Goal: Information Seeking & Learning: Find specific fact

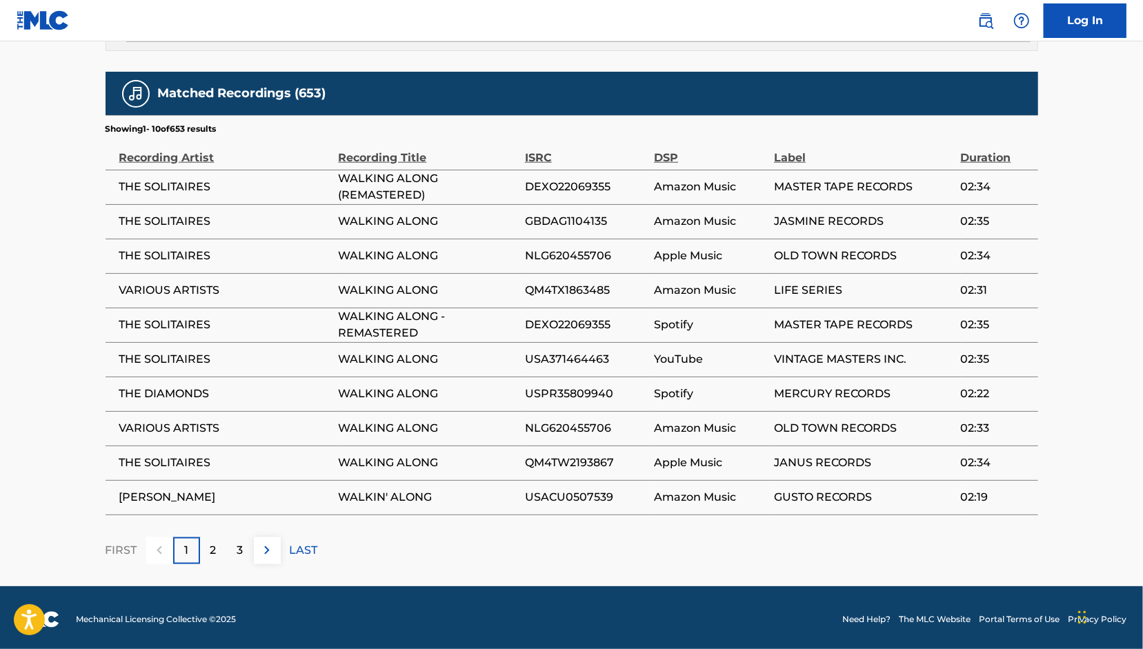
click at [797, 157] on div "Label" at bounding box center [863, 150] width 179 height 31
click at [265, 554] on img at bounding box center [267, 550] width 17 height 17
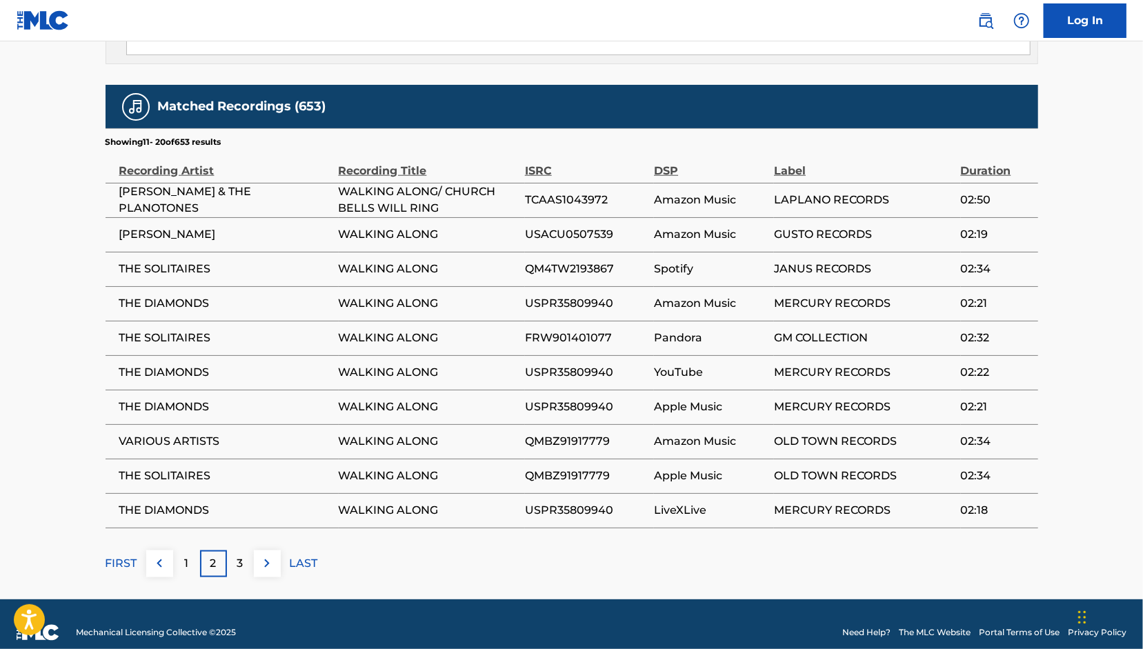
scroll to position [893, 0]
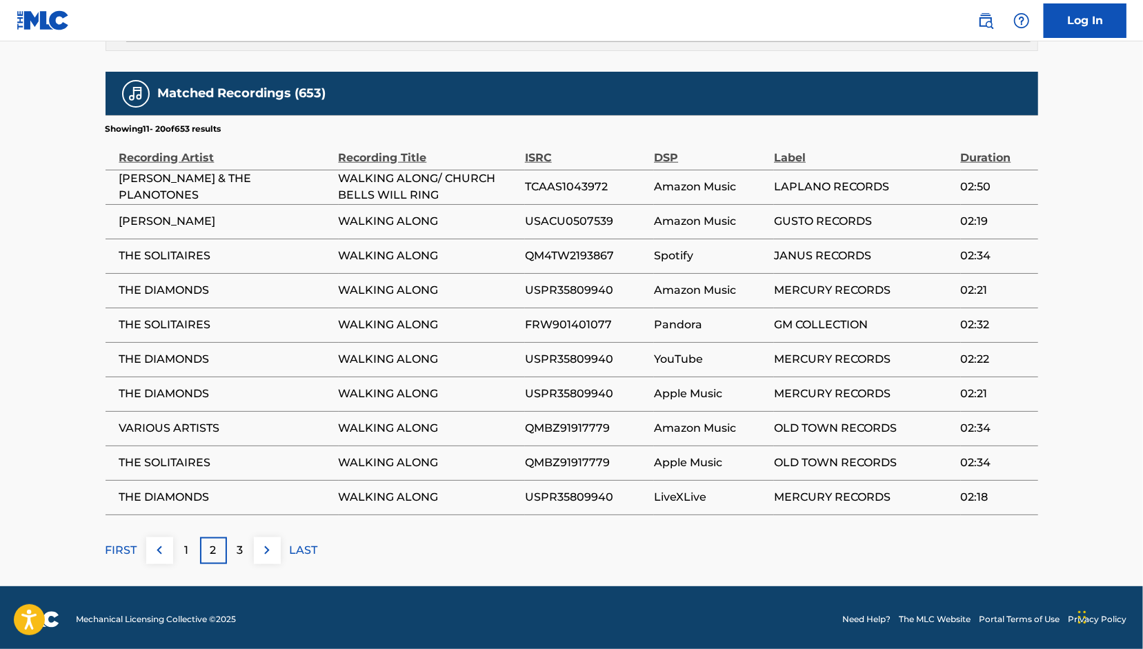
click at [244, 544] on div "3" at bounding box center [240, 550] width 27 height 27
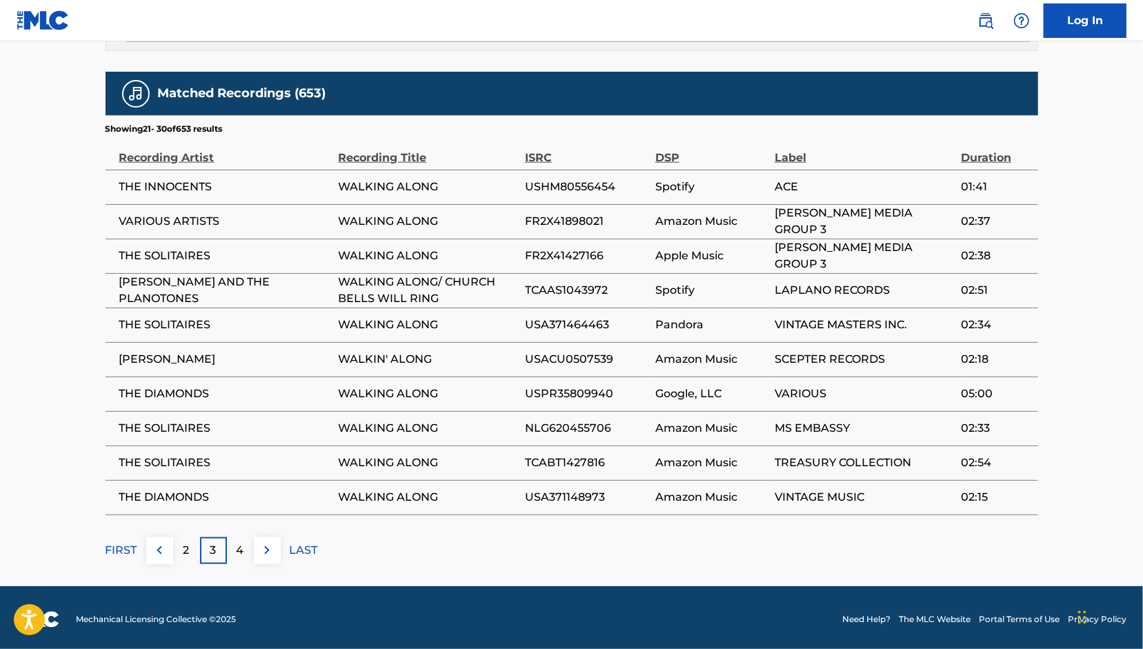
click at [186, 547] on p "2" at bounding box center [186, 550] width 6 height 17
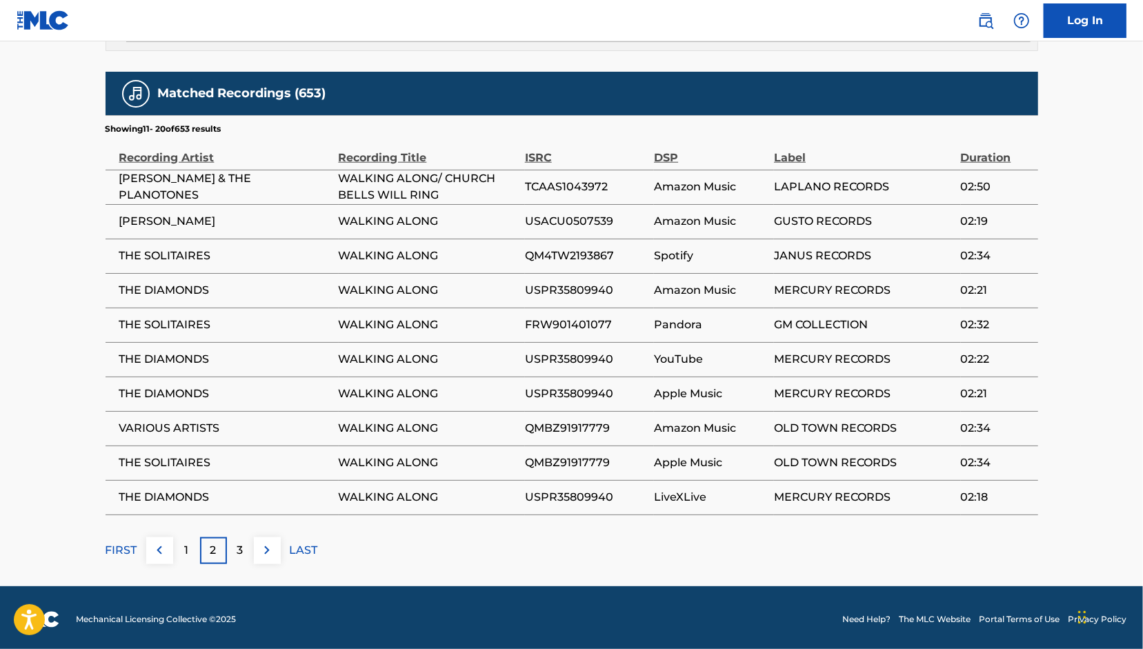
click at [159, 550] on img at bounding box center [159, 550] width 17 height 17
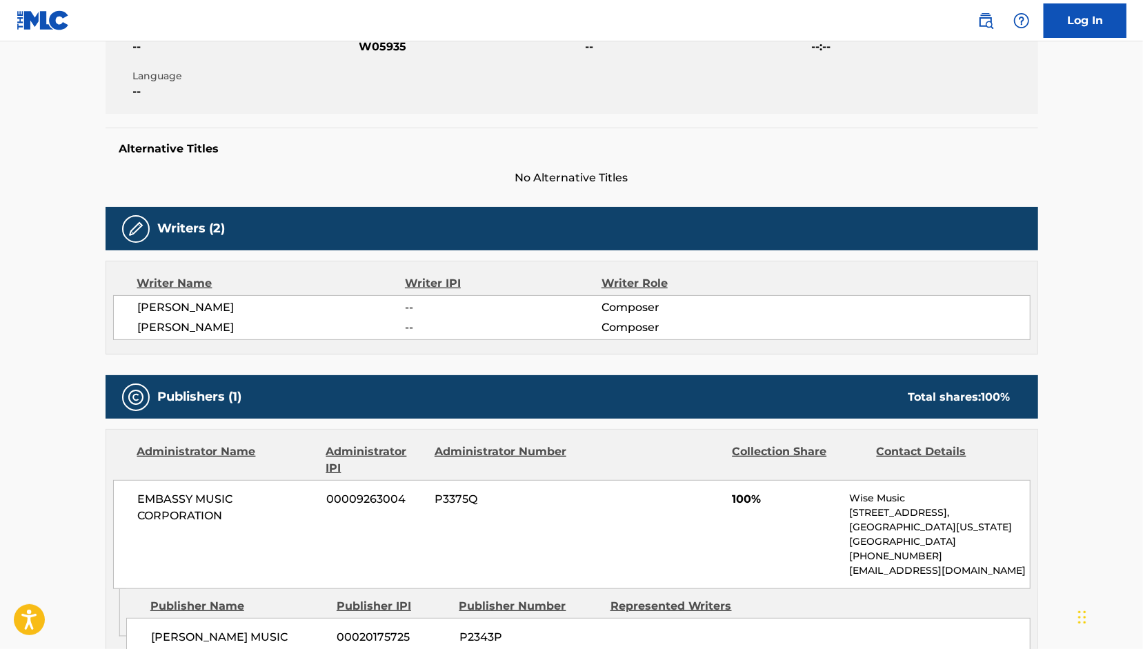
scroll to position [232, 0]
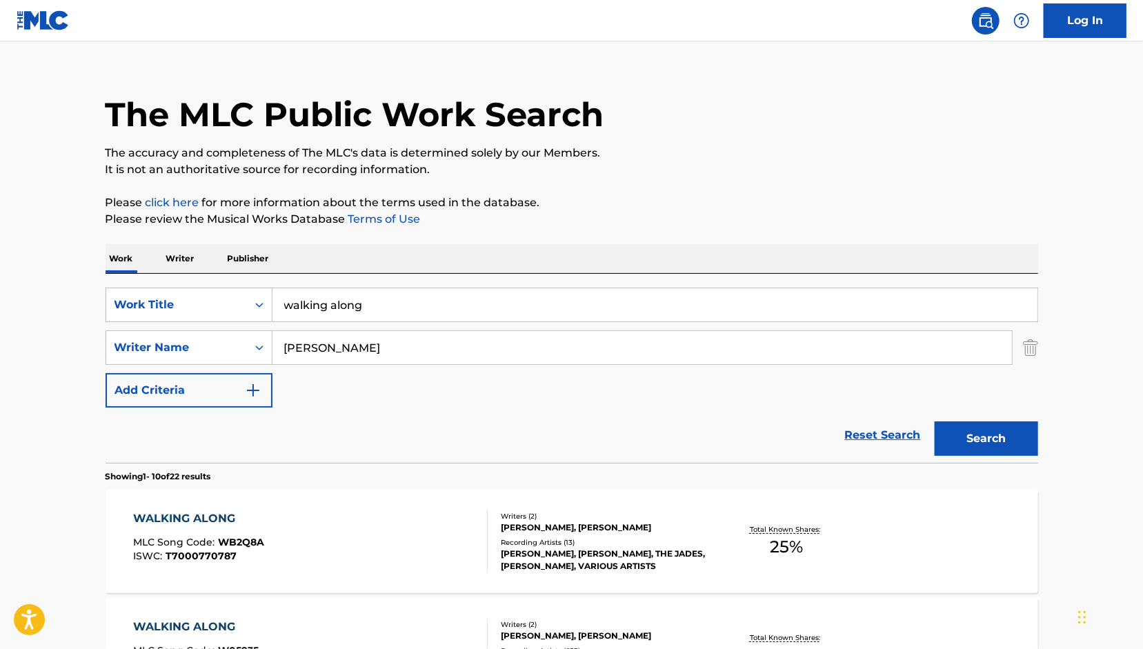
scroll to position [18, 0]
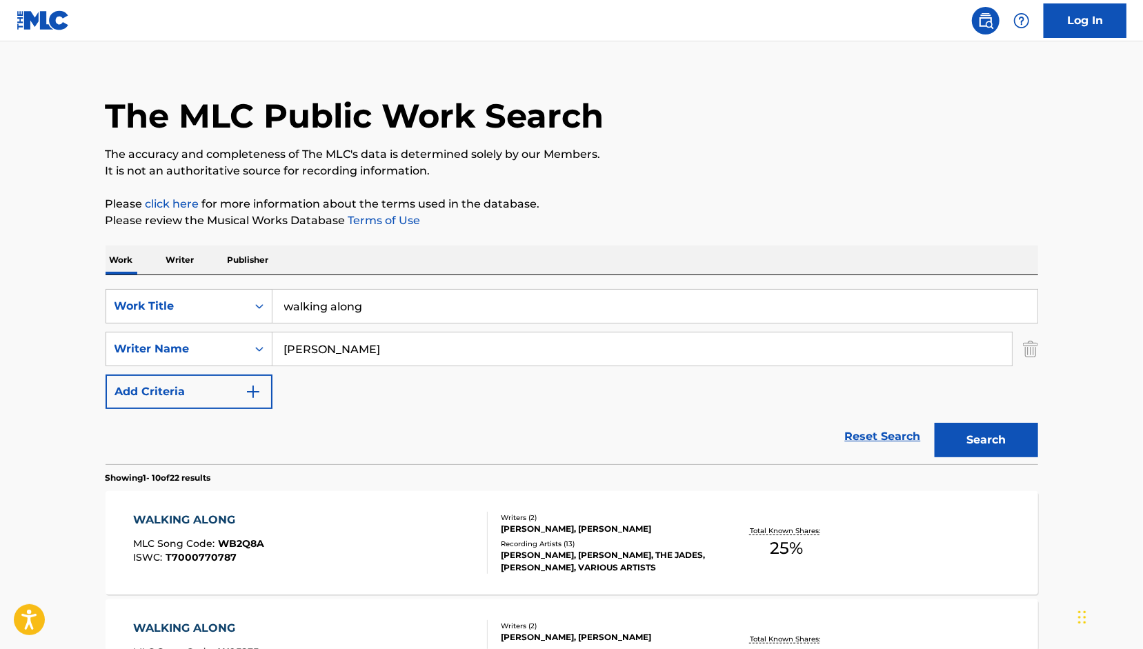
click at [250, 390] on img "Search Form" at bounding box center [253, 391] width 17 height 17
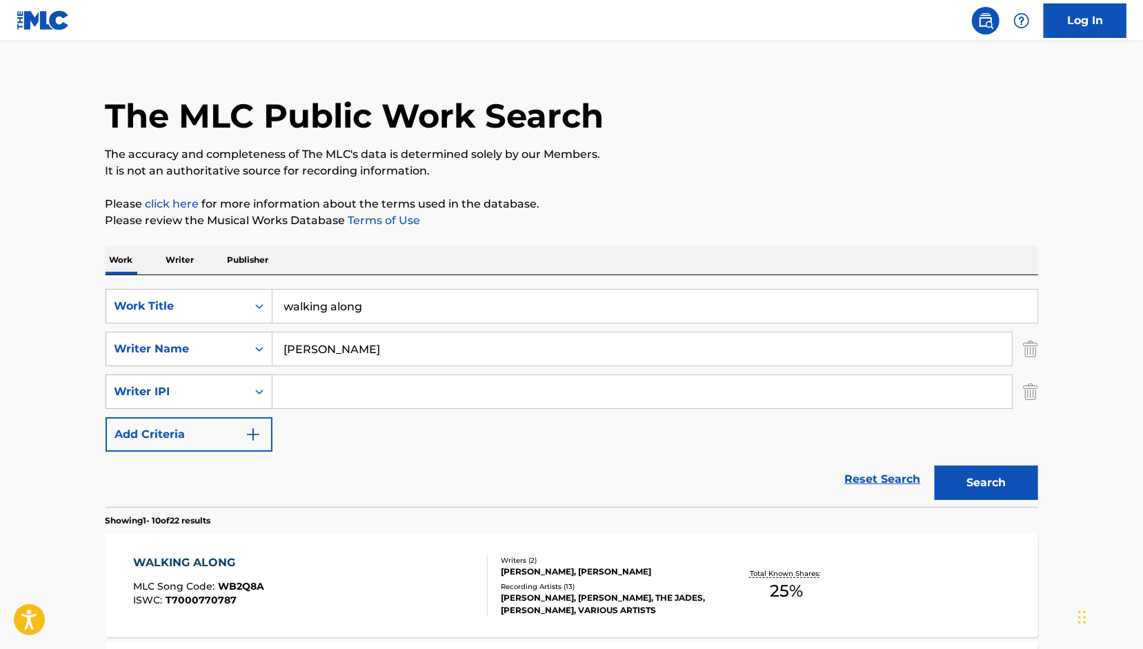
click at [217, 392] on div "Writer IPI" at bounding box center [176, 391] width 124 height 17
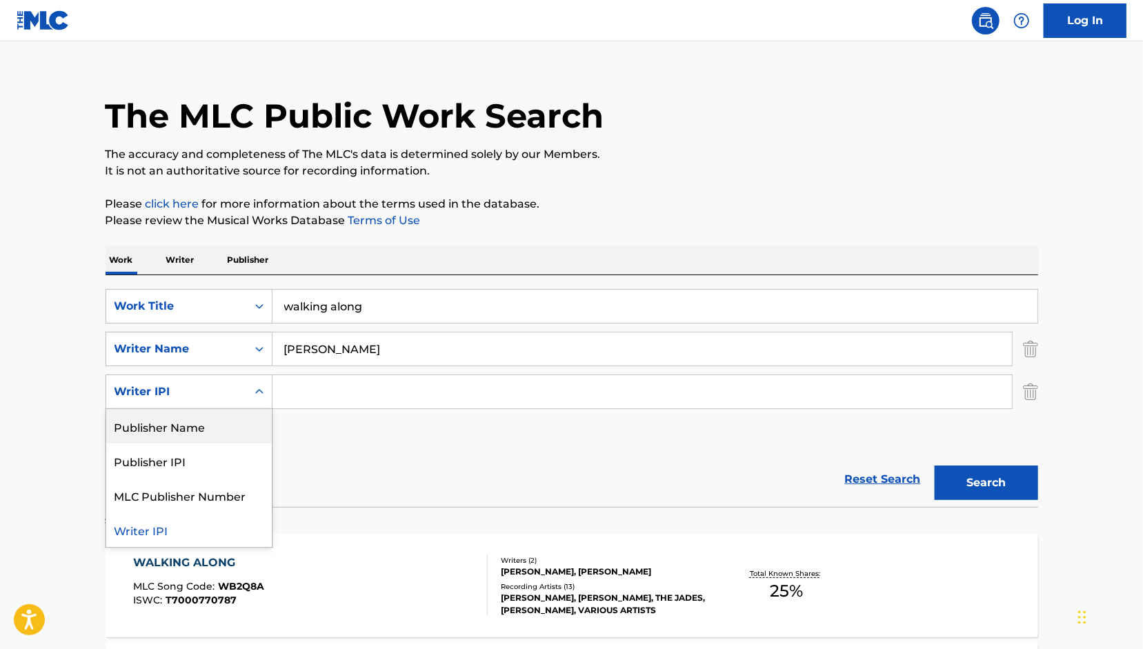
click at [177, 423] on div "Publisher Name" at bounding box center [189, 426] width 166 height 34
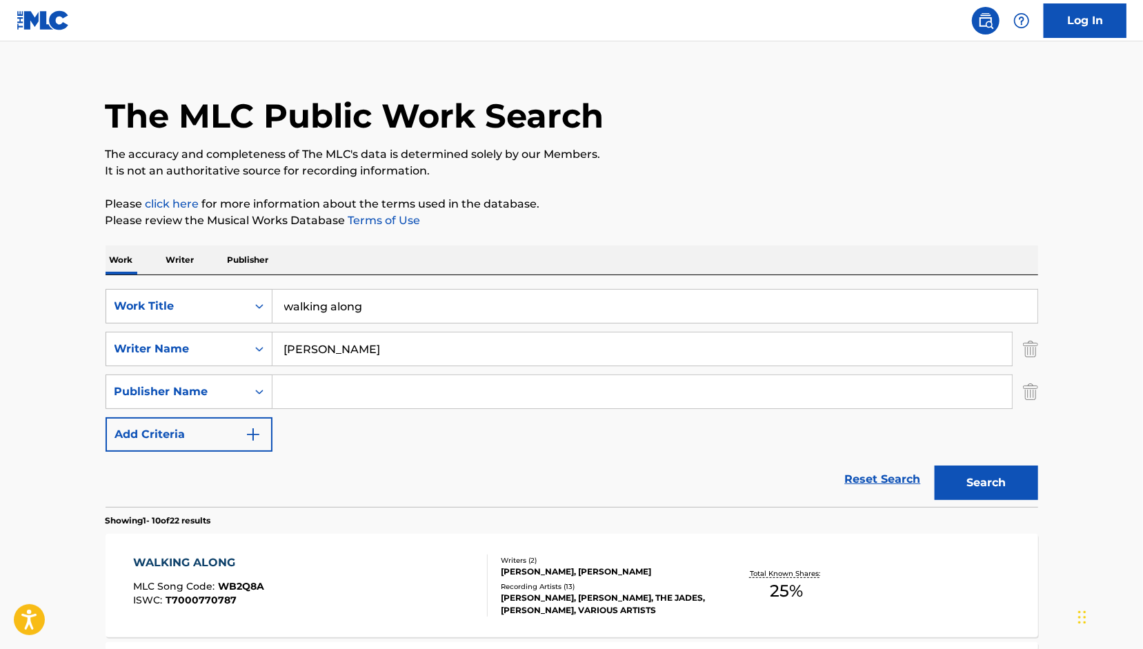
click at [308, 387] on input "Search Form" at bounding box center [641, 391] width 739 height 33
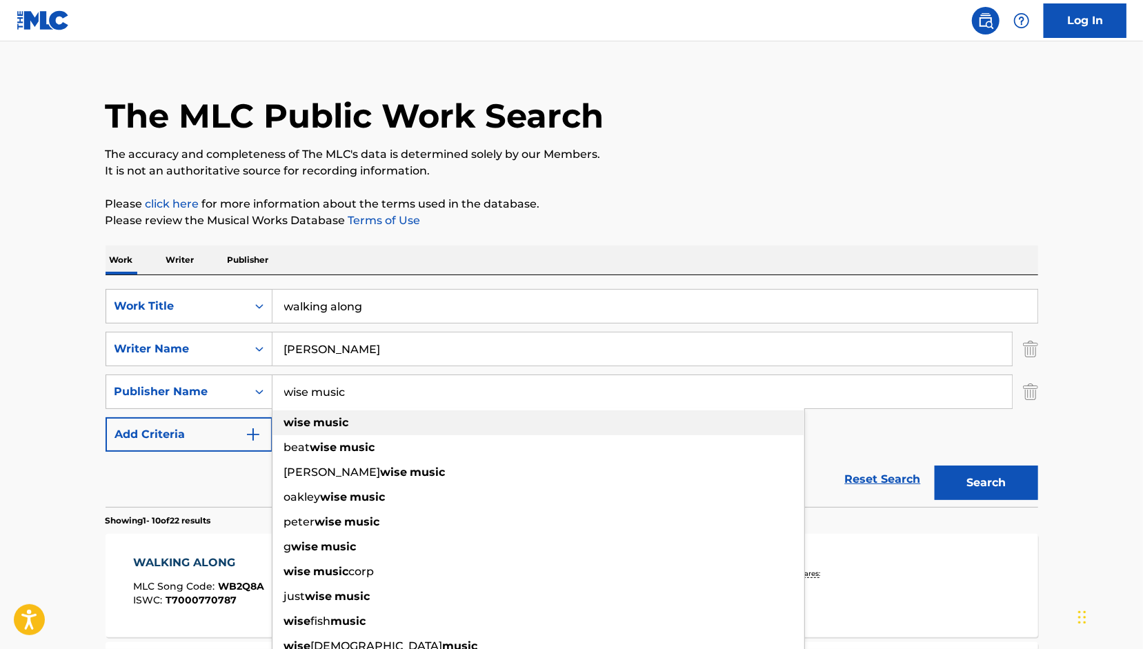
type input "wise music"
click at [340, 431] on div "wise music" at bounding box center [538, 422] width 532 height 25
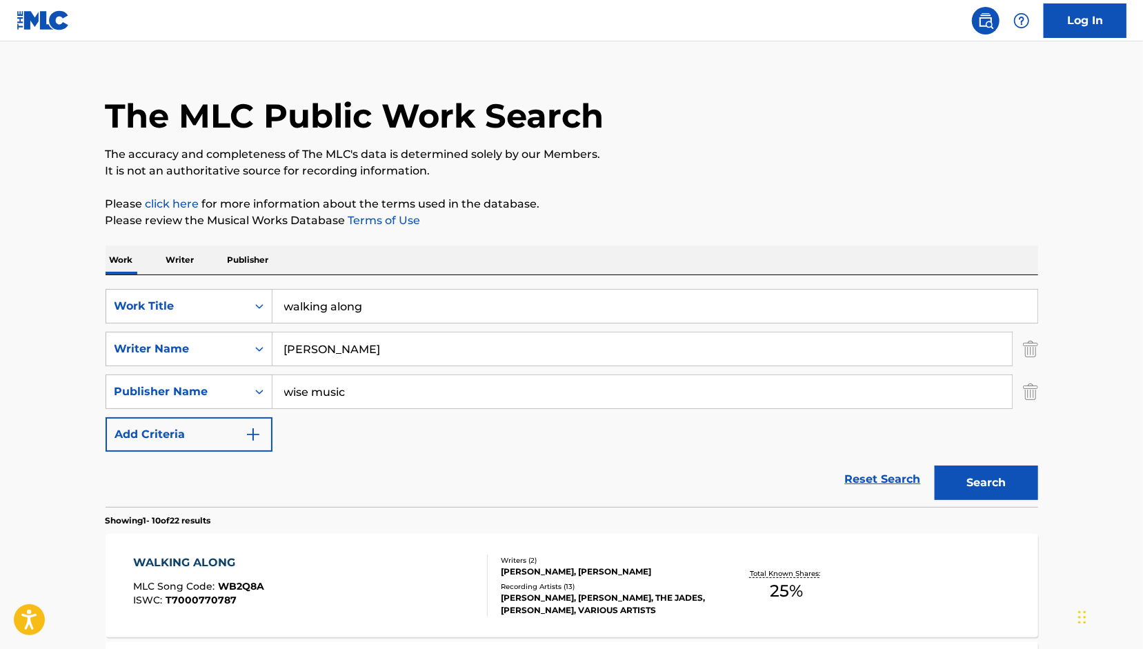
click at [966, 482] on button "Search" at bounding box center [985, 482] width 103 height 34
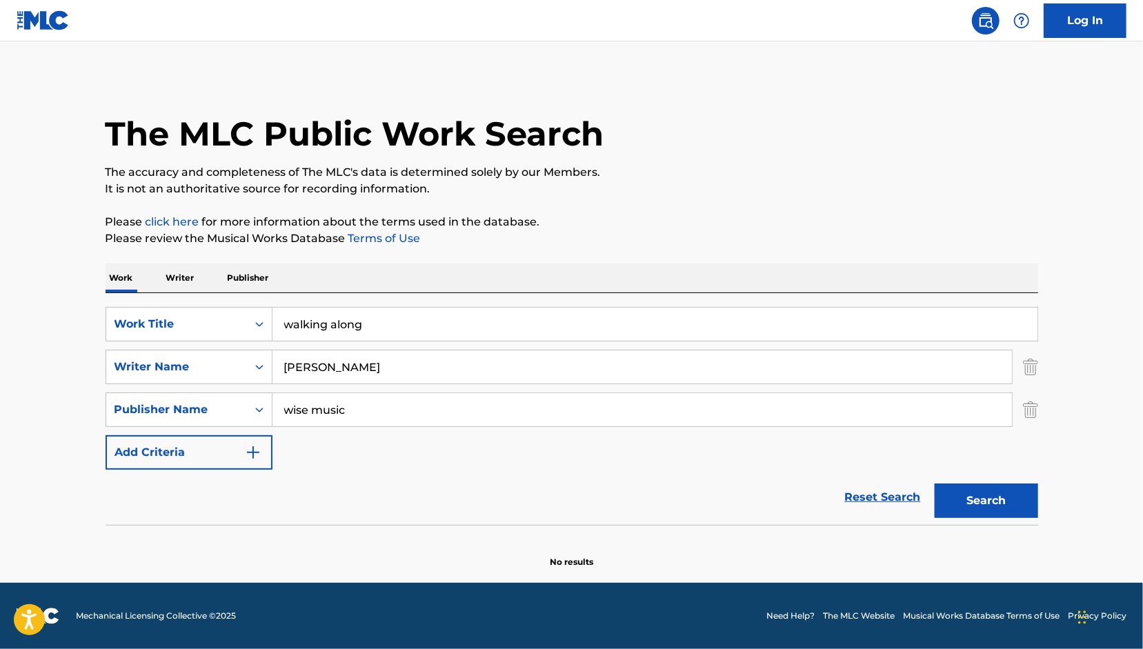
scroll to position [0, 0]
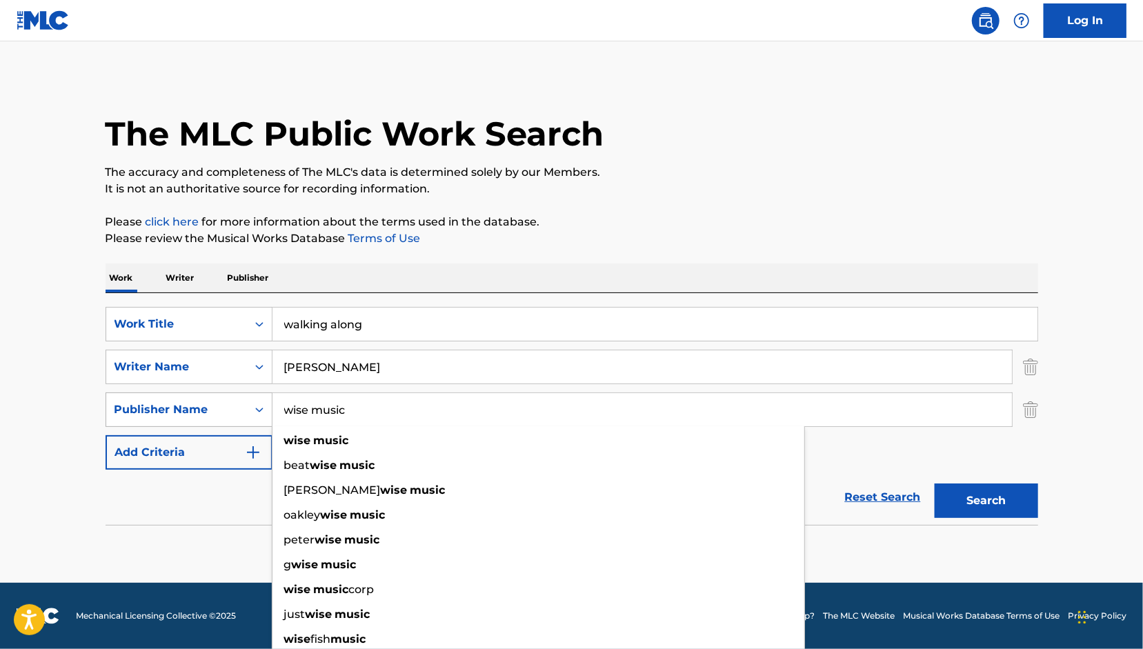
drag, startPoint x: 417, startPoint y: 414, endPoint x: 249, endPoint y: 406, distance: 167.7
click at [249, 406] on div "SearchWithCriteria9b6a3f5e-c77d-4ea8-a28f-5648c57132d4 Publisher Name wise musi…" at bounding box center [572, 409] width 932 height 34
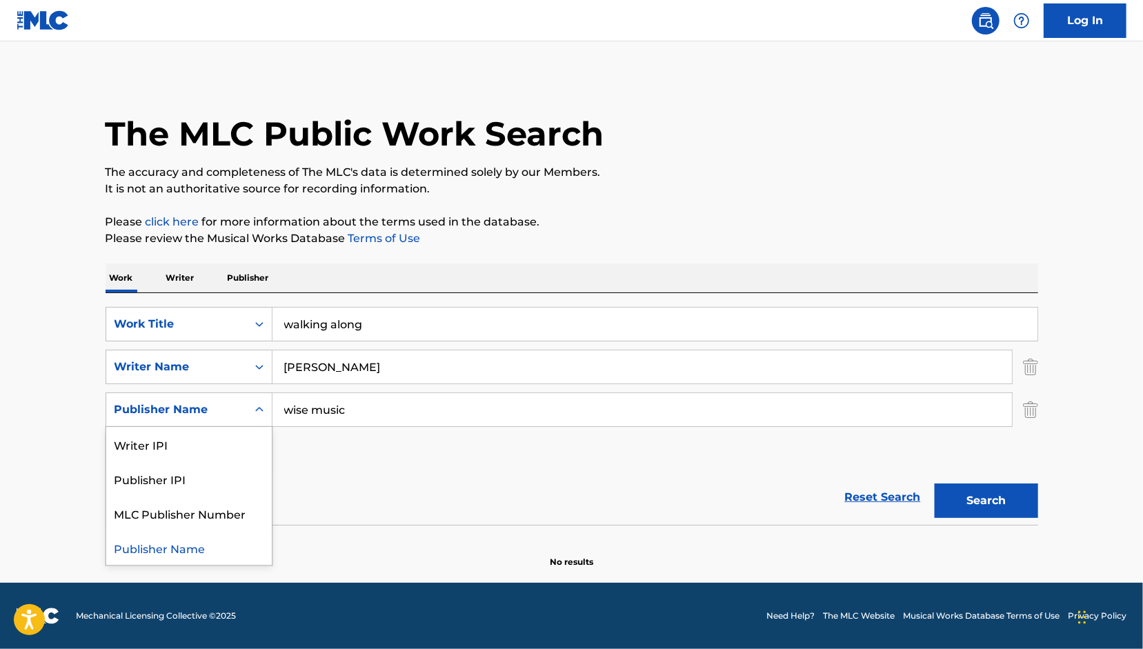
click at [249, 406] on div "Search Form" at bounding box center [259, 409] width 25 height 25
click at [349, 410] on input "wise music" at bounding box center [641, 409] width 739 height 33
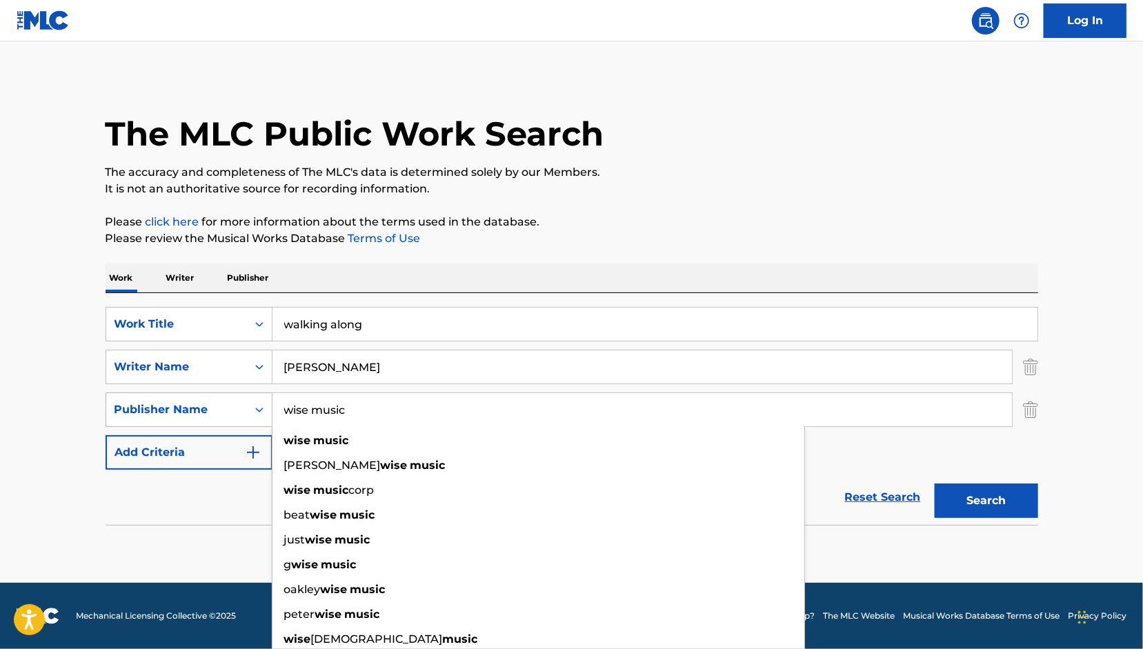
drag, startPoint x: 370, startPoint y: 418, endPoint x: 232, endPoint y: 396, distance: 139.7
click at [232, 396] on div "SearchWithCriteria9b6a3f5e-c77d-4ea8-a28f-5648c57132d4 Publisher Name wise musi…" at bounding box center [572, 409] width 932 height 34
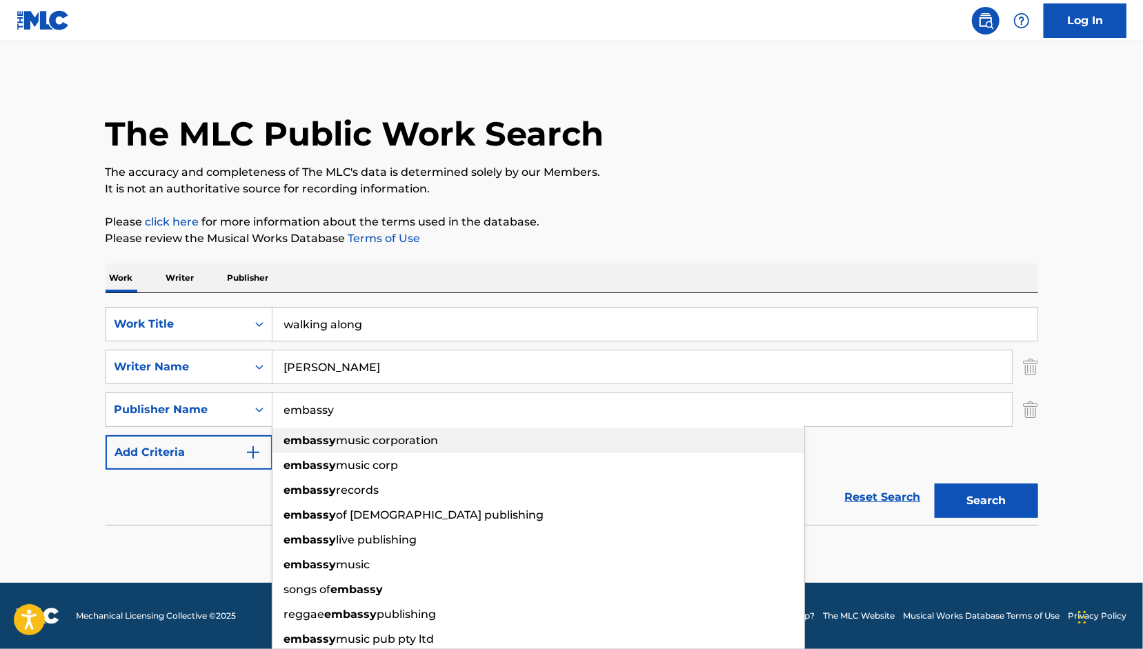
click at [298, 445] on strong "embassy" at bounding box center [310, 440] width 52 height 13
type input "embassy music corporation"
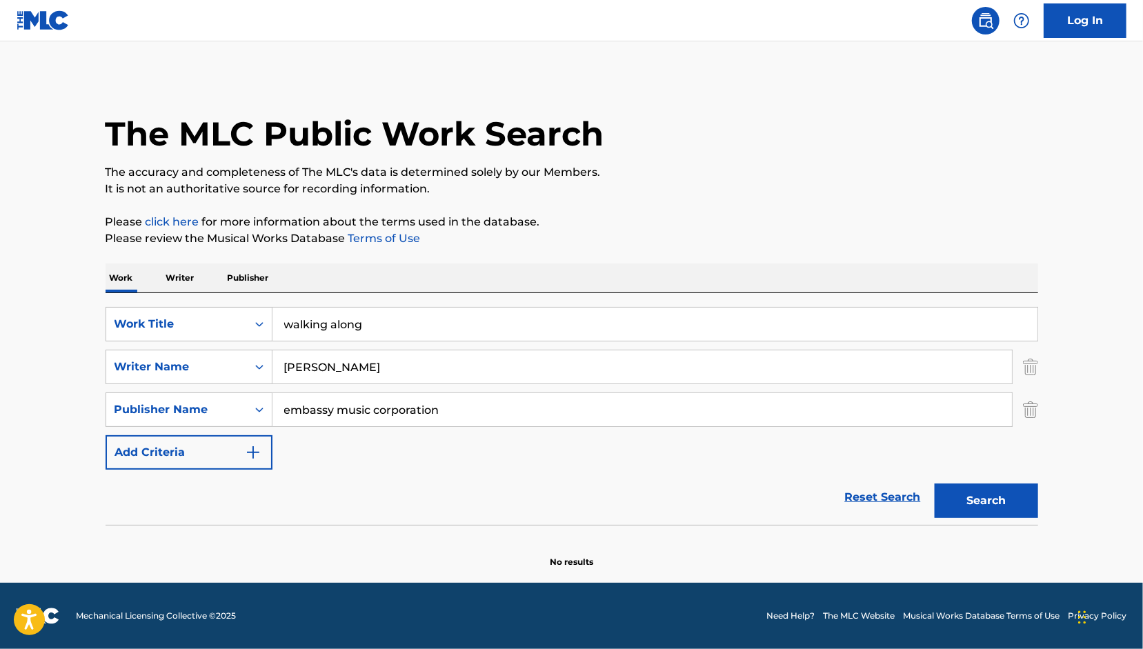
click at [995, 500] on button "Search" at bounding box center [985, 500] width 103 height 34
click at [1032, 414] on img "Search Form" at bounding box center [1030, 409] width 15 height 34
